Goal: Transaction & Acquisition: Purchase product/service

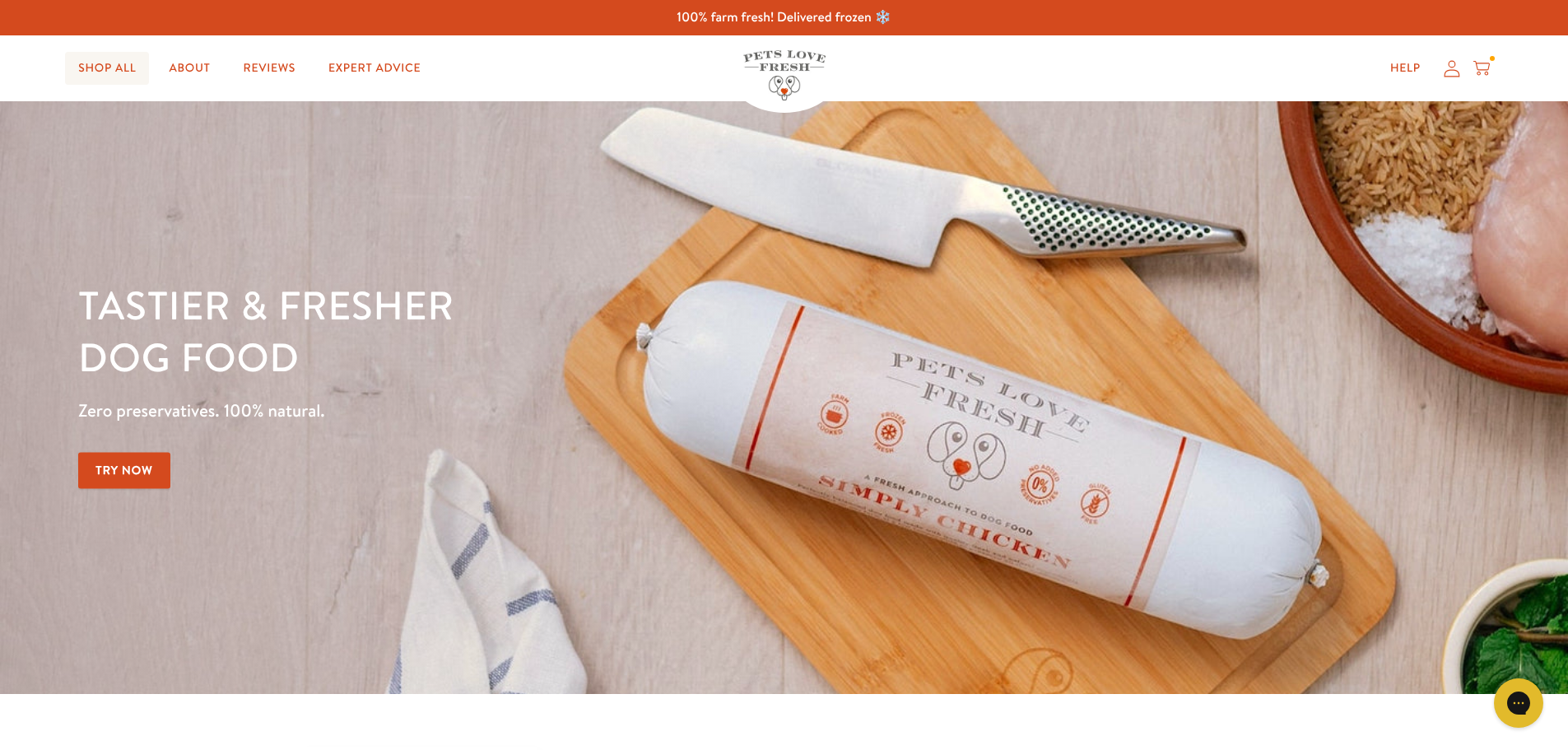
click at [95, 75] on link "Shop All" at bounding box center [106, 68] width 84 height 33
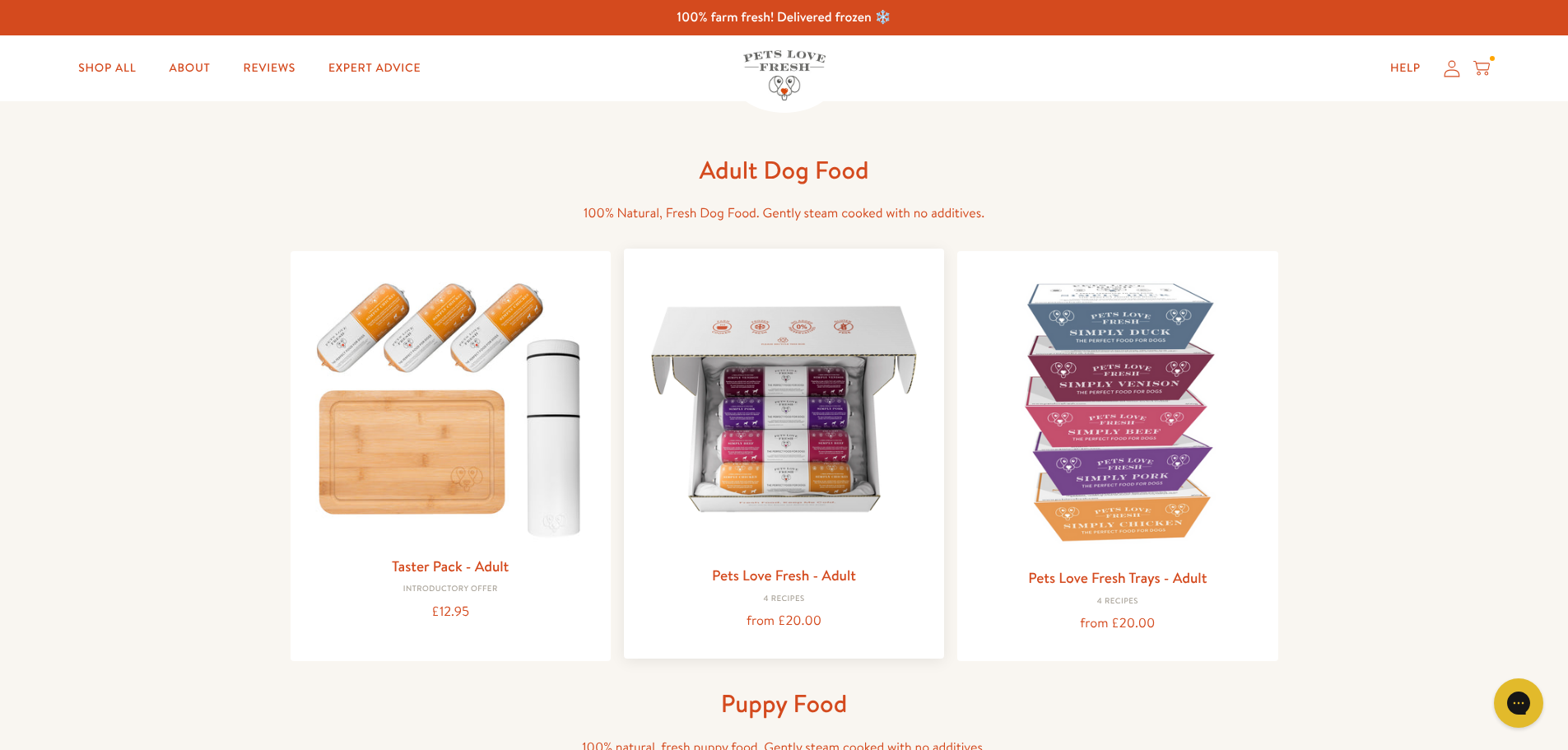
click at [755, 401] on img at bounding box center [784, 409] width 294 height 294
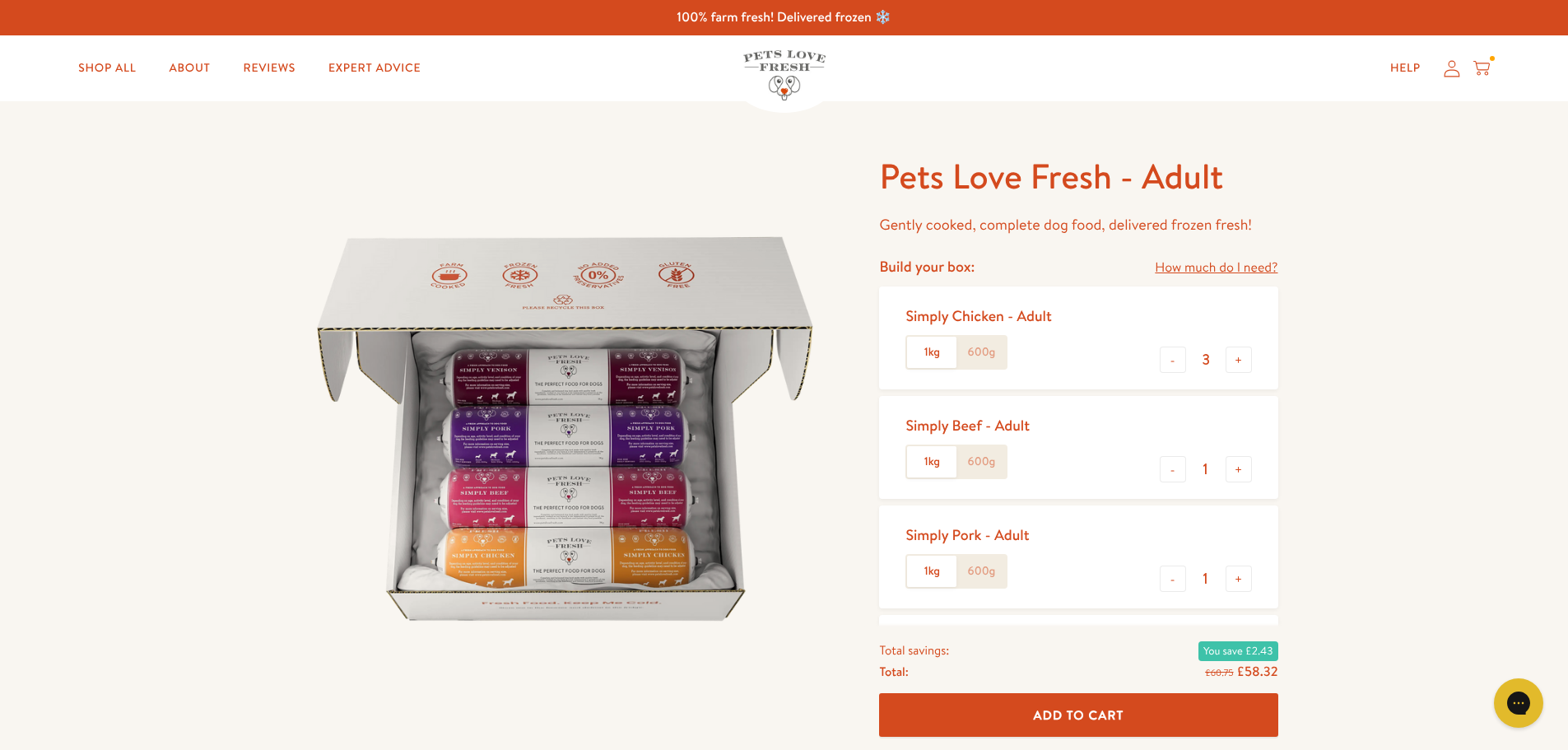
click at [992, 356] on label "600g" at bounding box center [981, 352] width 49 height 31
click at [0, 0] on input "600g" at bounding box center [0, 0] width 0 height 0
click at [1234, 363] on button "+" at bounding box center [1239, 360] width 26 height 26
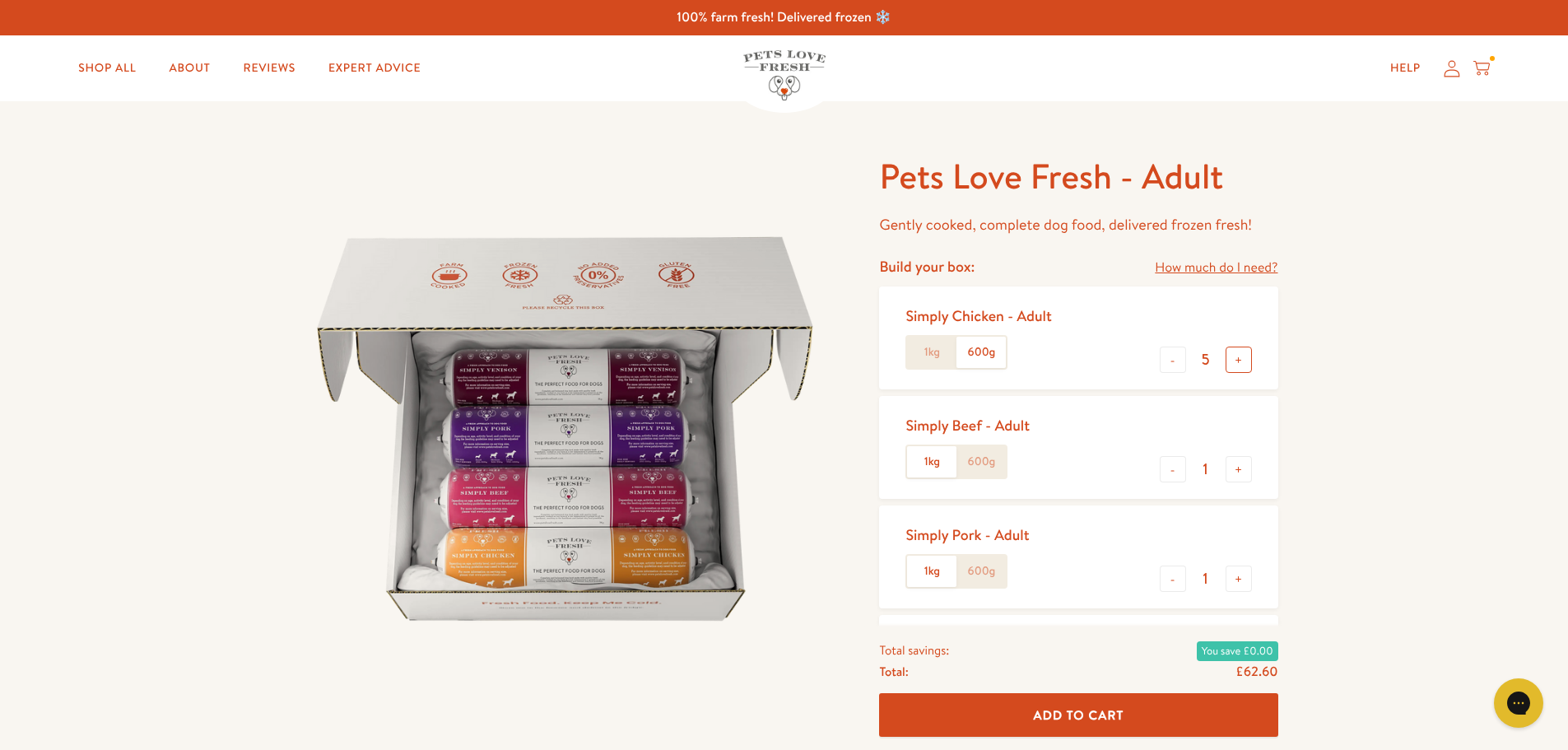
type input "6"
click at [1168, 477] on button "-" at bounding box center [1173, 469] width 26 height 26
type input "0"
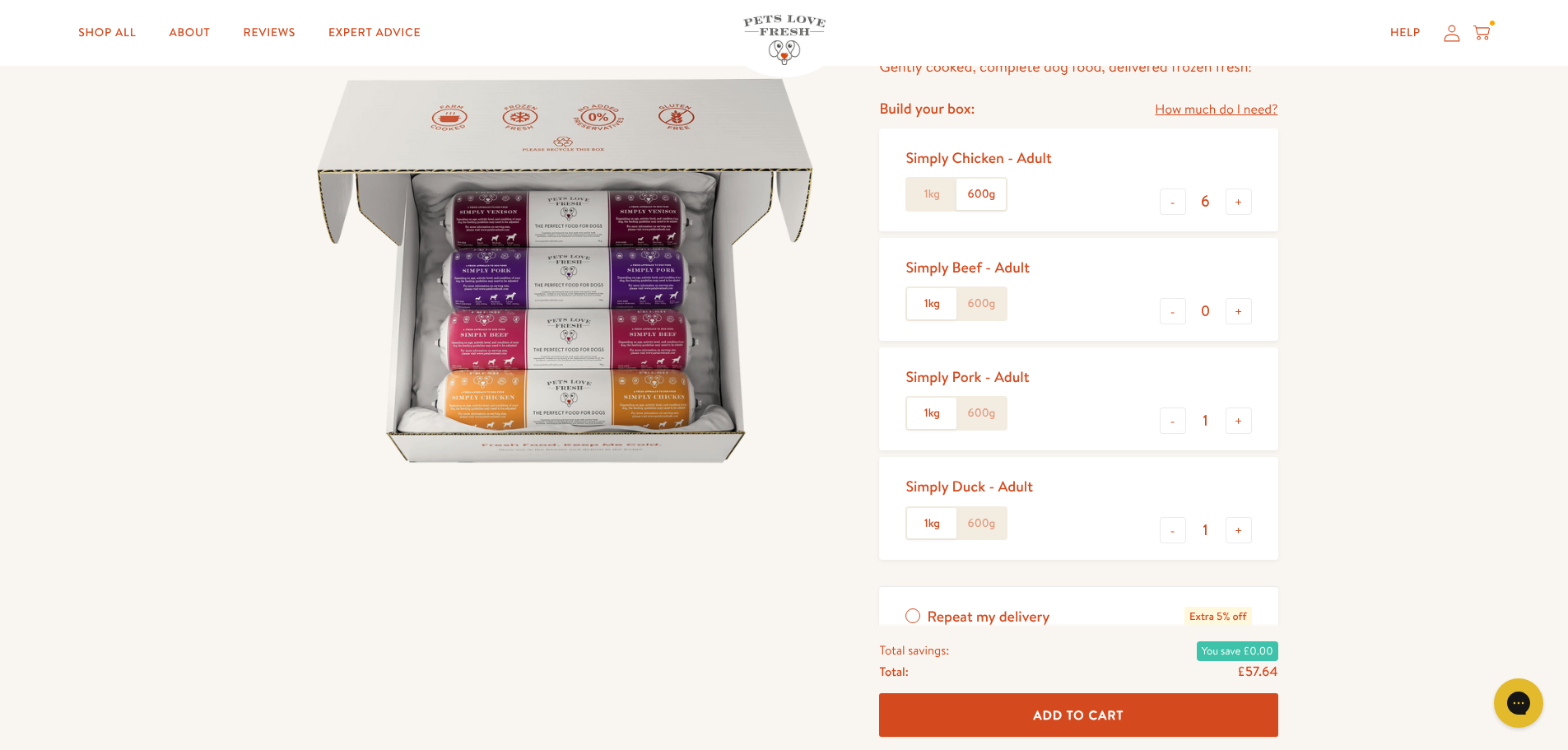
scroll to position [164, 0]
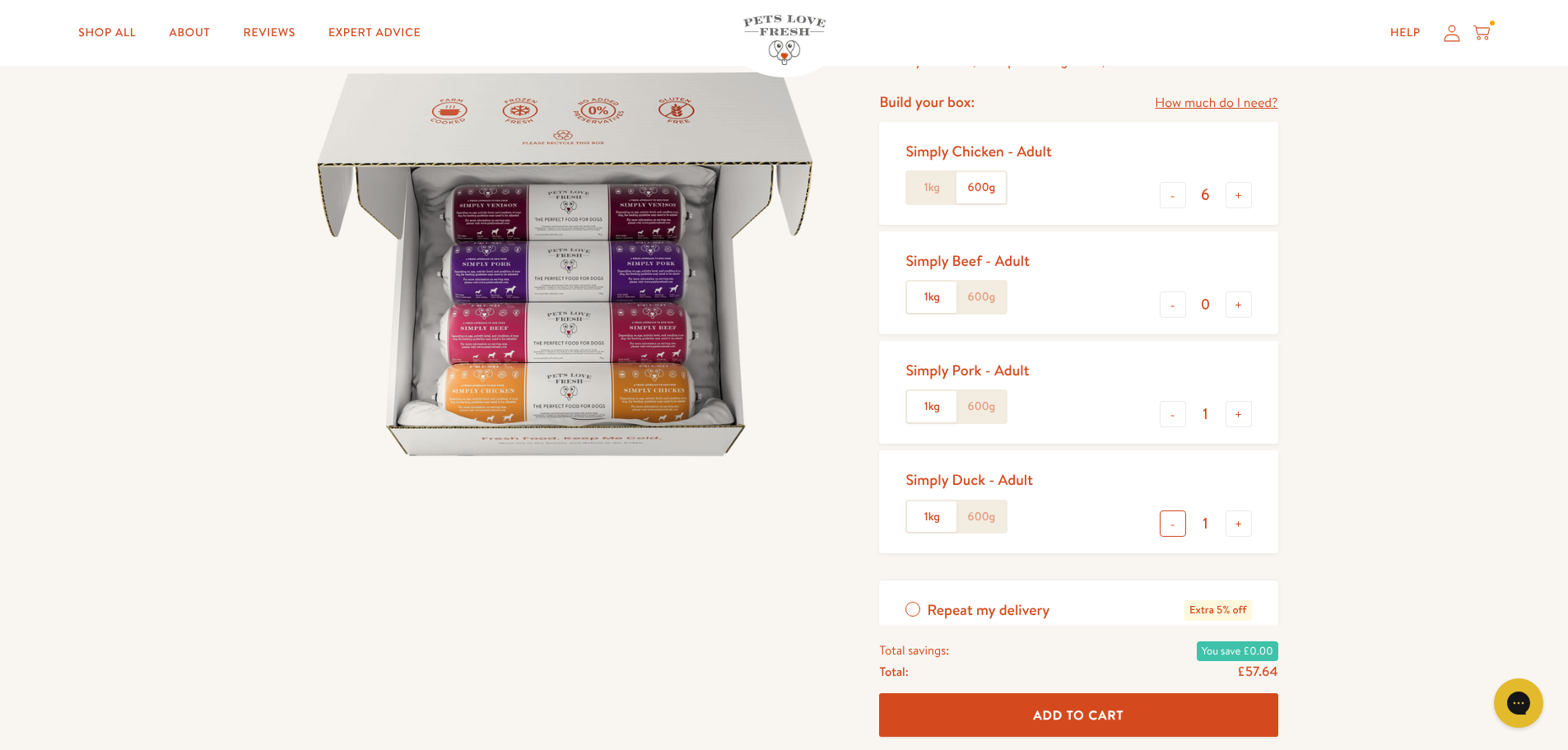
click at [1177, 525] on button "-" at bounding box center [1173, 523] width 26 height 26
type input "0"
click at [981, 415] on label "600g" at bounding box center [981, 407] width 49 height 31
click at [0, 0] on input "600g" at bounding box center [0, 0] width 0 height 0
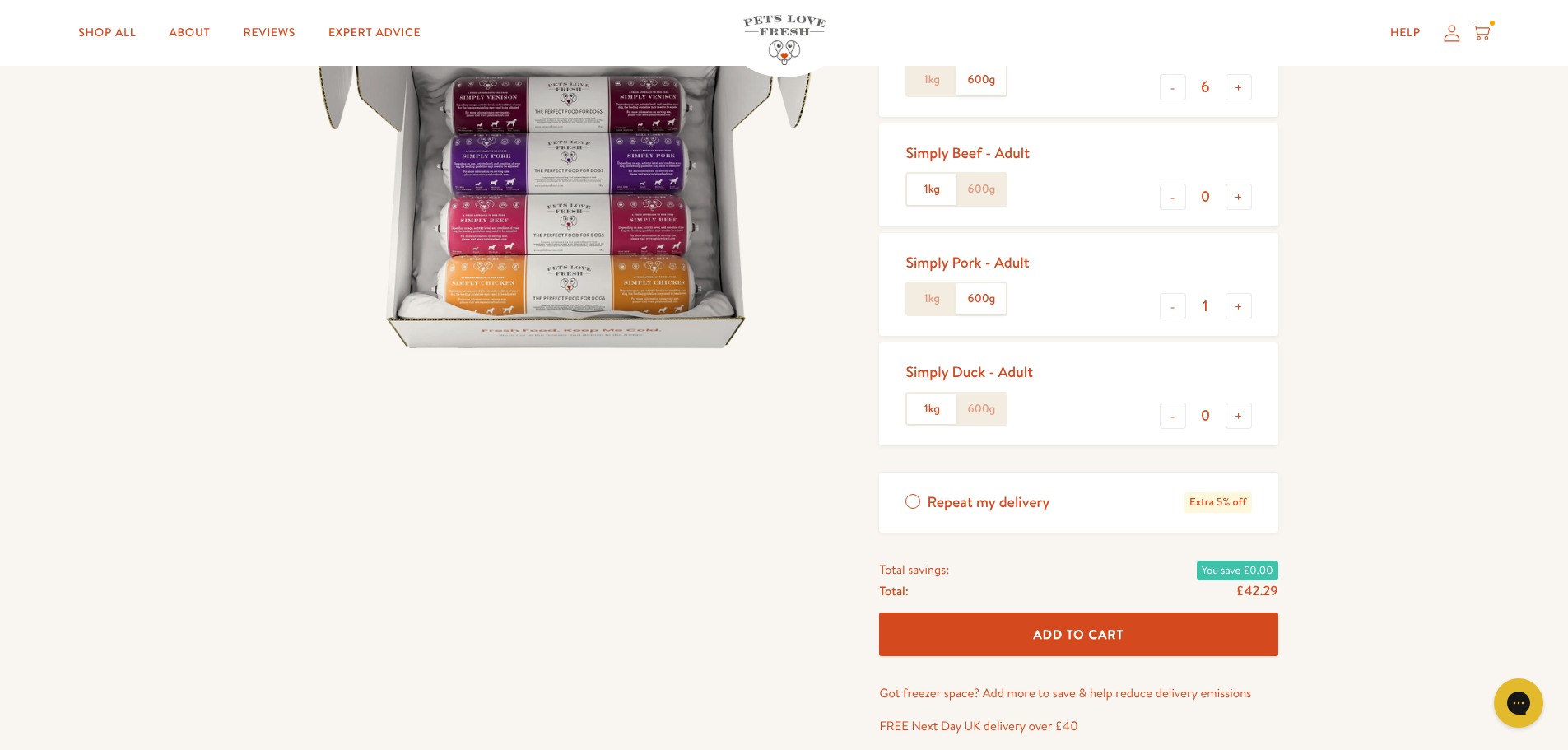
scroll to position [247, 0]
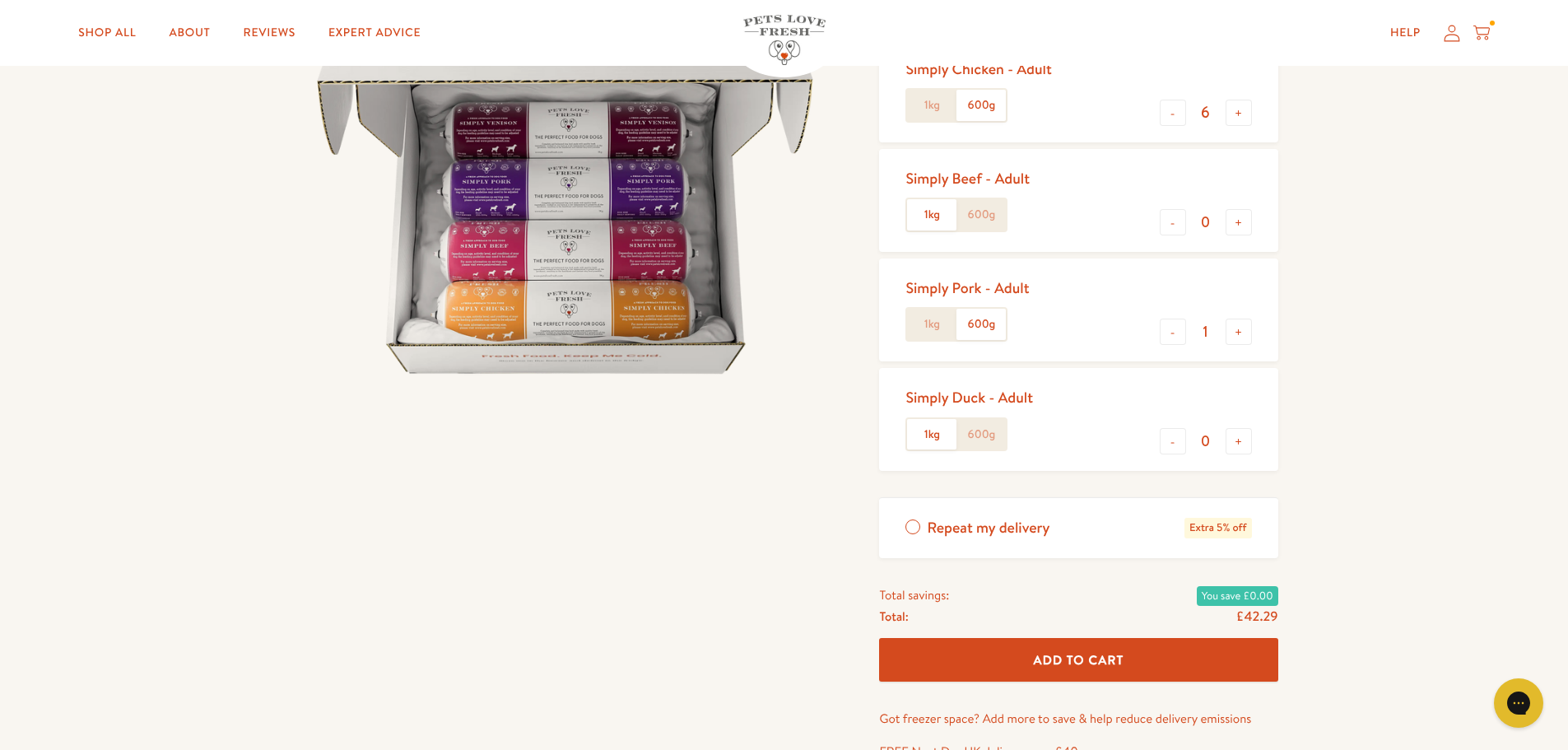
click at [1113, 662] on span "Add To Cart" at bounding box center [1079, 660] width 91 height 17
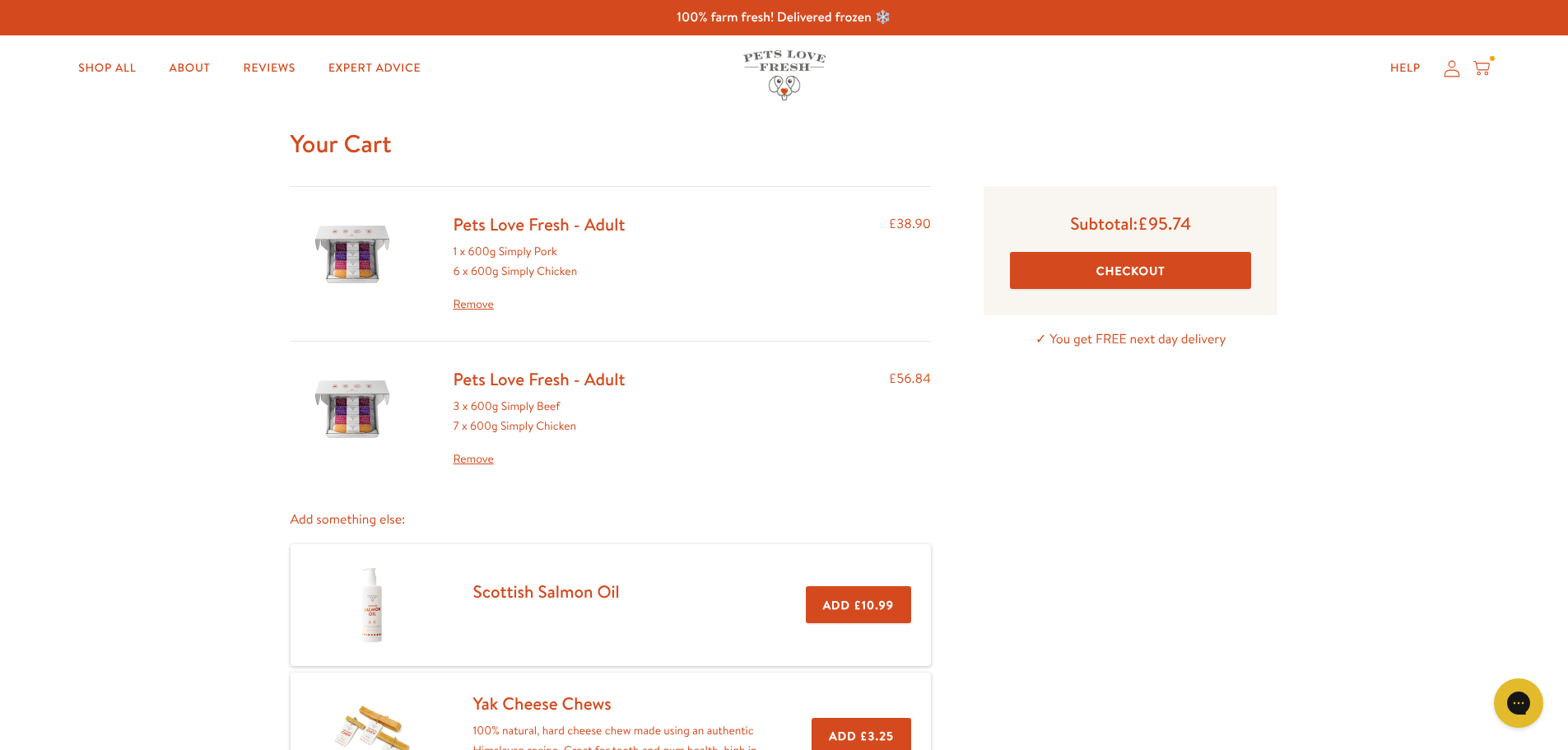
click at [473, 462] on link "Remove" at bounding box center [539, 458] width 172 height 20
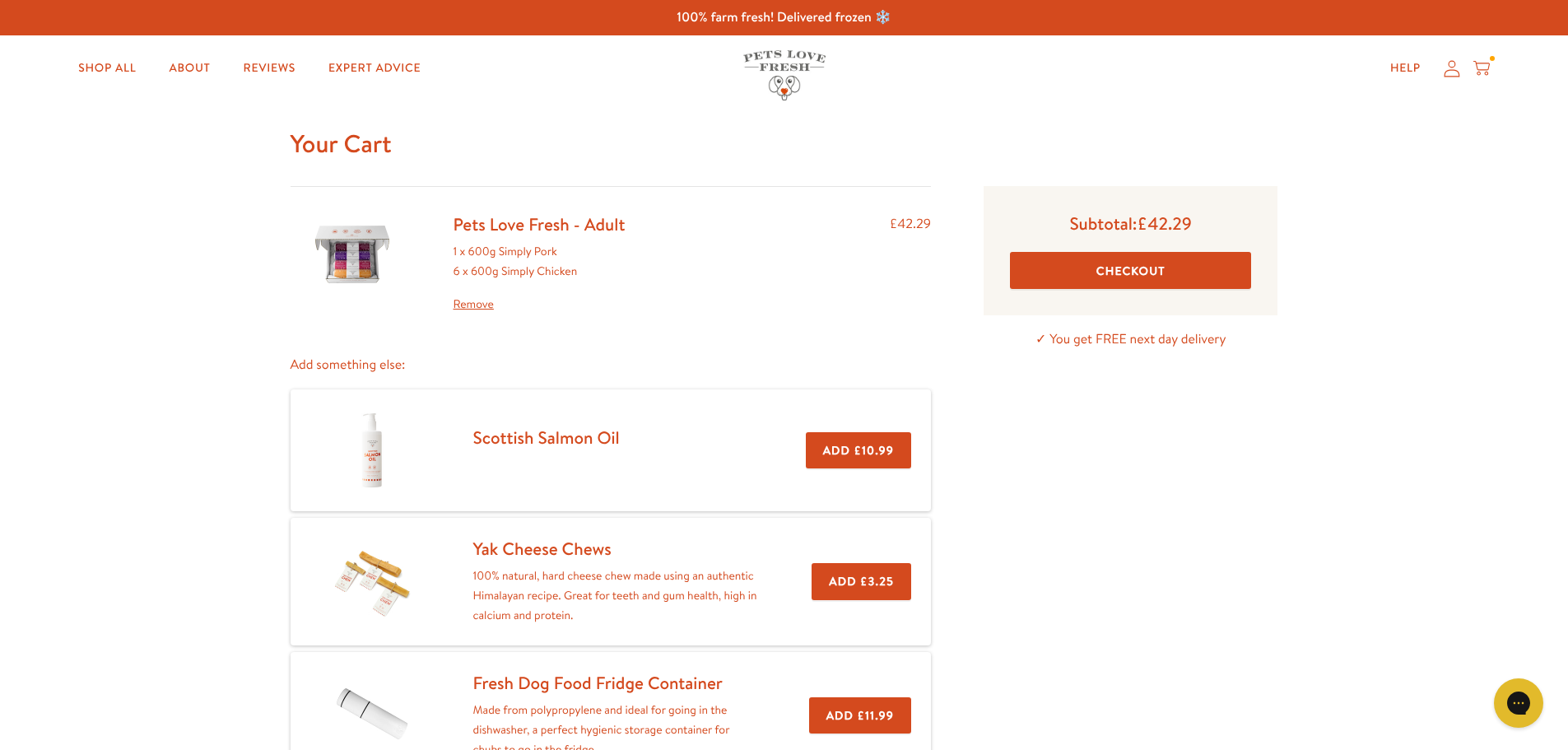
click at [466, 306] on link "Remove" at bounding box center [539, 304] width 172 height 20
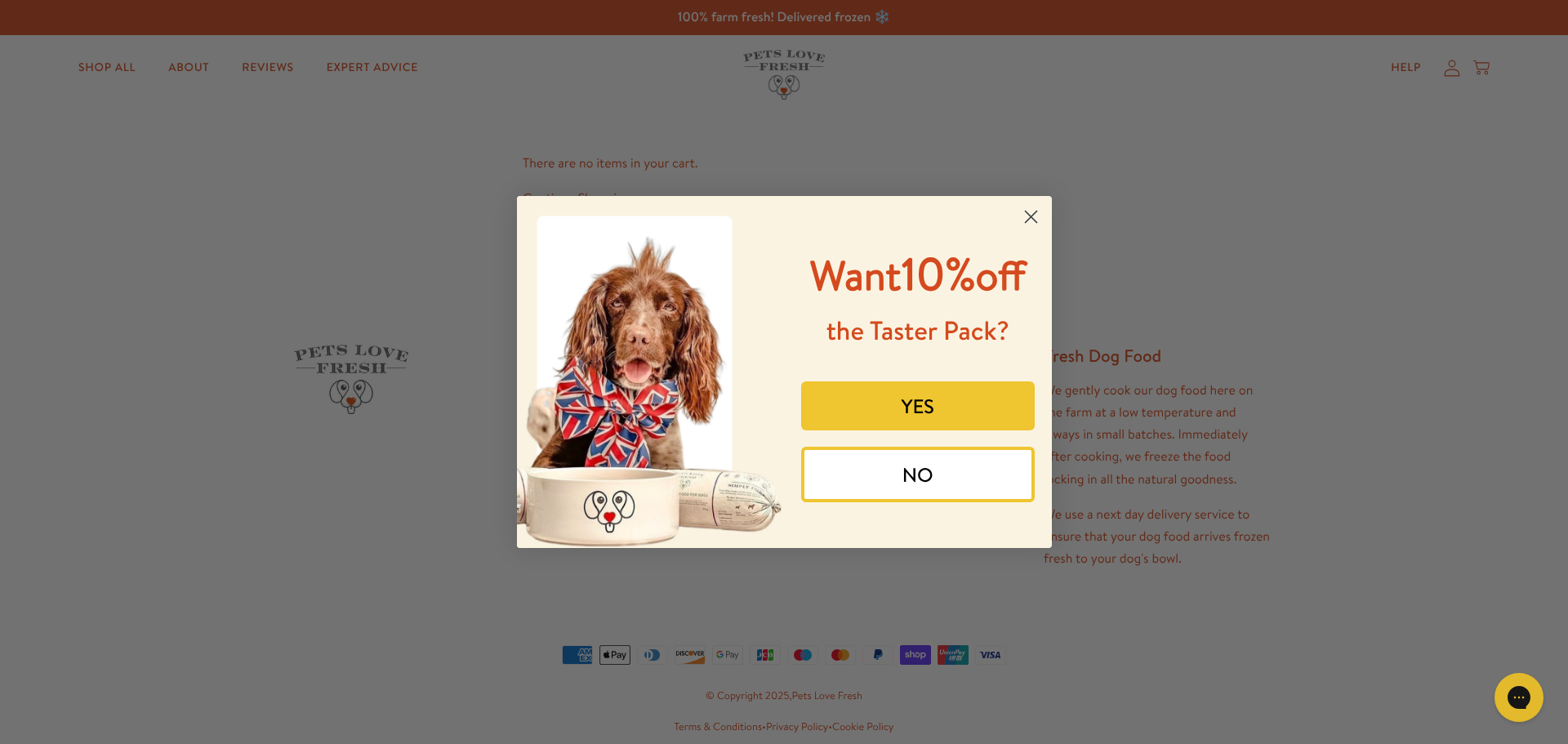
drag, startPoint x: 1026, startPoint y: 209, endPoint x: 890, endPoint y: 113, distance: 166.5
click at [1021, 204] on icon "Close dialog" at bounding box center [1031, 216] width 28 height 28
